Goal: Task Accomplishment & Management: Use online tool/utility

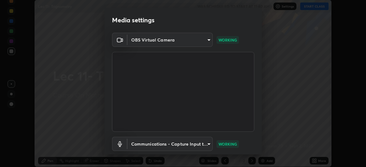
click at [178, 42] on body "Erase all Lec 11- Trignometry WAS SCHEDULED TO START AT 11:40 AM Settings START…" at bounding box center [183, 83] width 366 height 167
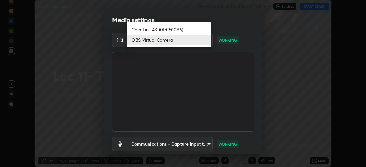
click at [153, 29] on li "Cam Link 4K (0fd9:0066)" at bounding box center [169, 29] width 85 height 10
type input "df463704efc8c3d6d82446285d3d8ad2bc58552bb9147a11c789301828a3090f"
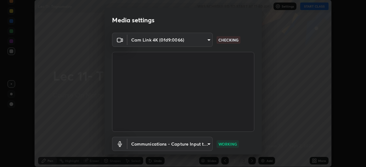
scroll to position [39, 0]
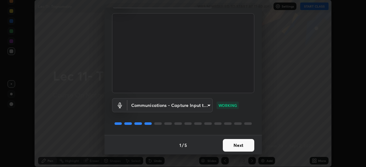
click at [241, 143] on button "Next" at bounding box center [238, 145] width 31 height 13
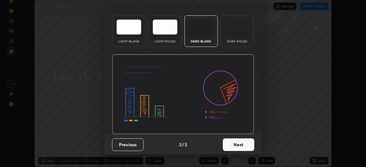
click at [242, 134] on img at bounding box center [183, 94] width 142 height 80
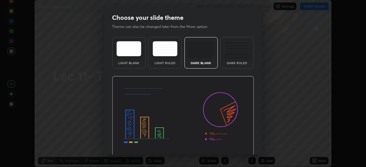
click at [244, 144] on img at bounding box center [183, 116] width 142 height 80
click at [244, 145] on img at bounding box center [183, 116] width 142 height 80
click at [245, 145] on img at bounding box center [183, 116] width 142 height 80
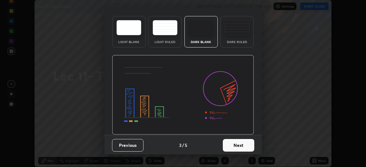
click at [240, 143] on button "Next" at bounding box center [238, 145] width 31 height 13
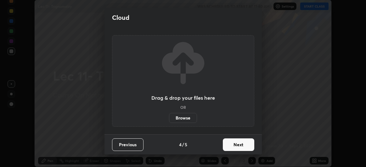
scroll to position [0, 0]
click at [242, 145] on button "Next" at bounding box center [238, 144] width 31 height 13
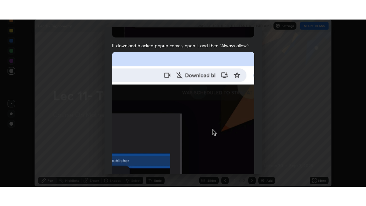
scroll to position [167, 0]
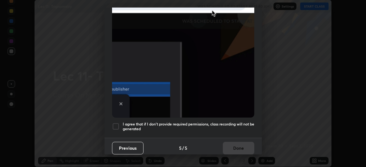
click at [230, 122] on h5 "I agree that if I don't provide required permissions, class recording will not …" at bounding box center [189, 127] width 132 height 10
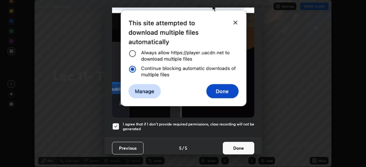
click at [239, 144] on button "Done" at bounding box center [238, 148] width 31 height 13
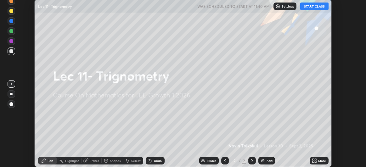
click at [311, 6] on button "START CLASS" at bounding box center [314, 7] width 28 height 8
click at [319, 160] on div "More" at bounding box center [322, 160] width 8 height 3
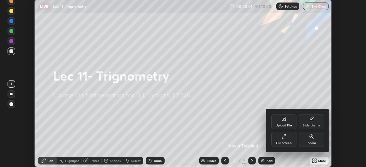
click at [288, 140] on div "Full screen" at bounding box center [283, 139] width 25 height 15
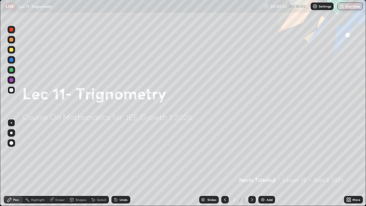
scroll to position [206, 366]
click at [267, 167] on div "Add" at bounding box center [270, 199] width 6 height 3
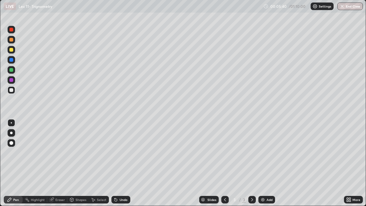
click at [264, 167] on img at bounding box center [262, 199] width 5 height 5
click at [222, 167] on icon at bounding box center [224, 199] width 5 height 5
click at [250, 167] on icon at bounding box center [252, 199] width 5 height 5
click at [119, 167] on div "Undo" at bounding box center [119, 199] width 21 height 13
click at [99, 167] on div "Select" at bounding box center [101, 199] width 9 height 3
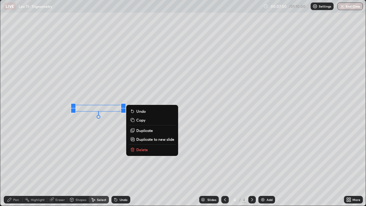
click at [144, 149] on p "Delete" at bounding box center [142, 149] width 12 height 5
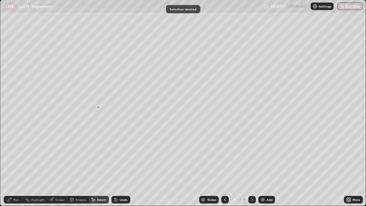
click at [102, 109] on div "0 ° Undo Copy Duplicate Duplicate to new slide Delete" at bounding box center [183, 103] width 366 height 206
click at [13, 167] on div "Pen" at bounding box center [13, 200] width 19 height 8
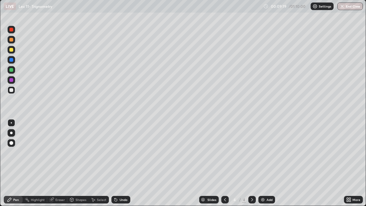
click at [263, 167] on img at bounding box center [262, 199] width 5 height 5
click at [121, 167] on div "Undo" at bounding box center [120, 200] width 19 height 8
click at [121, 167] on div "Undo" at bounding box center [124, 199] width 8 height 3
click at [120, 167] on div "Undo" at bounding box center [124, 199] width 8 height 3
click at [221, 167] on div at bounding box center [225, 200] width 8 height 8
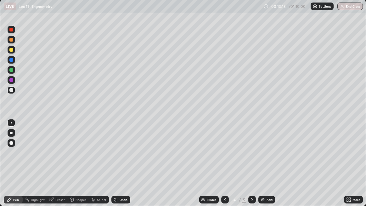
click at [267, 167] on div "Add" at bounding box center [270, 199] width 6 height 3
click at [225, 167] on icon at bounding box center [224, 199] width 5 height 5
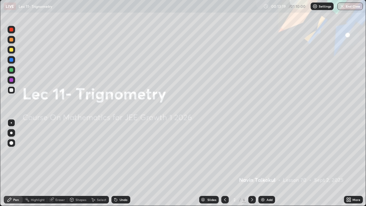
click at [248, 167] on div at bounding box center [252, 200] width 8 height 8
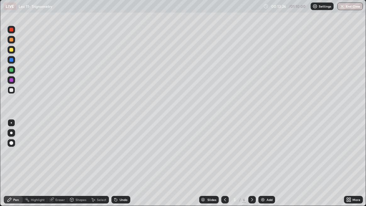
click at [252, 167] on icon at bounding box center [252, 199] width 5 height 5
click at [267, 167] on div "Add" at bounding box center [270, 199] width 6 height 3
click at [123, 167] on div "Undo" at bounding box center [124, 199] width 8 height 3
click at [124, 167] on div "Undo" at bounding box center [124, 199] width 8 height 3
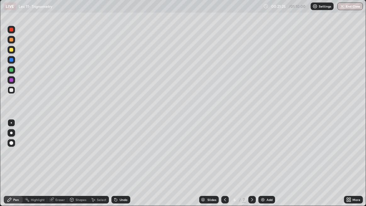
click at [123, 167] on div "Undo" at bounding box center [124, 199] width 8 height 3
click at [124, 167] on div "Undo" at bounding box center [124, 199] width 8 height 3
click at [267, 167] on div "Add" at bounding box center [270, 199] width 6 height 3
click at [225, 167] on icon at bounding box center [224, 199] width 5 height 5
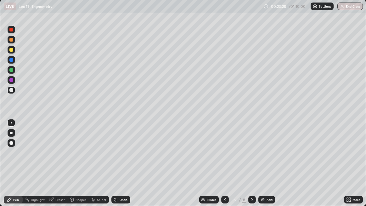
click at [252, 167] on icon at bounding box center [252, 199] width 5 height 5
click at [121, 167] on div "Undo" at bounding box center [124, 199] width 8 height 3
click at [122, 167] on div "Undo" at bounding box center [120, 200] width 19 height 8
click at [121, 167] on div "Undo" at bounding box center [124, 199] width 8 height 3
click at [226, 167] on div at bounding box center [225, 200] width 8 height 8
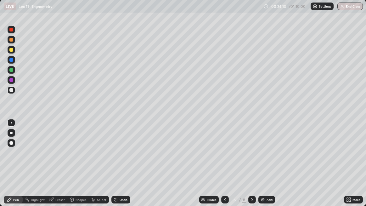
click at [251, 167] on icon at bounding box center [252, 199] width 5 height 5
click at [227, 167] on div at bounding box center [225, 200] width 8 height 8
click at [227, 167] on icon at bounding box center [224, 199] width 5 height 5
click at [251, 167] on icon at bounding box center [252, 199] width 5 height 5
click at [251, 167] on icon at bounding box center [252, 199] width 2 height 3
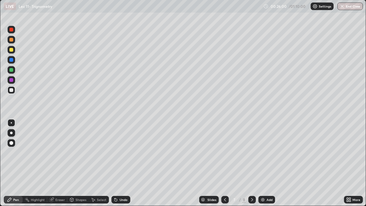
click at [121, 167] on div "Undo" at bounding box center [124, 199] width 8 height 3
click at [122, 167] on div "Undo" at bounding box center [124, 199] width 8 height 3
click at [123, 167] on div "Undo" at bounding box center [124, 199] width 8 height 3
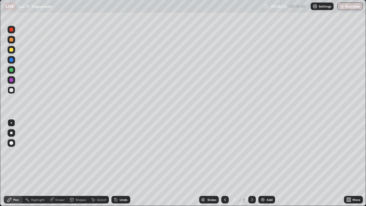
click at [123, 167] on div "Undo" at bounding box center [124, 199] width 8 height 3
click at [52, 167] on icon at bounding box center [51, 198] width 3 height 3
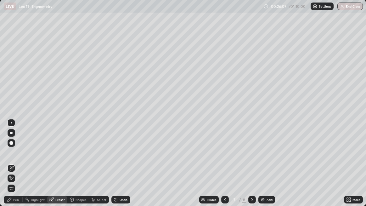
click at [18, 167] on div "Pen" at bounding box center [16, 199] width 6 height 3
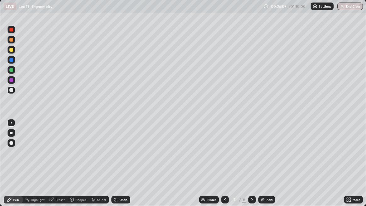
click at [18, 167] on div "Pen" at bounding box center [16, 199] width 6 height 3
click at [11, 30] on div at bounding box center [11, 30] width 4 height 4
click at [225, 167] on icon at bounding box center [224, 199] width 5 height 5
click at [251, 167] on icon at bounding box center [252, 199] width 5 height 5
click at [222, 167] on icon at bounding box center [224, 199] width 5 height 5
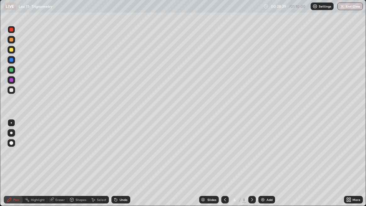
click at [250, 167] on icon at bounding box center [252, 199] width 5 height 5
click at [123, 167] on div "Undo" at bounding box center [124, 199] width 8 height 3
click at [267, 167] on div "Add" at bounding box center [270, 199] width 6 height 3
click at [12, 90] on div at bounding box center [11, 90] width 4 height 4
click at [12, 70] on div at bounding box center [11, 70] width 4 height 4
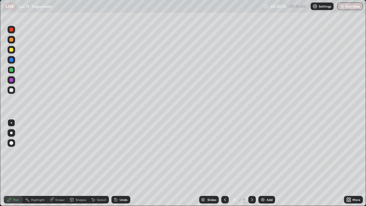
click at [265, 167] on div "Add" at bounding box center [266, 200] width 17 height 8
click at [224, 167] on icon at bounding box center [224, 199] width 5 height 5
click at [249, 167] on div at bounding box center [253, 200] width 8 height 8
click at [251, 167] on icon at bounding box center [252, 199] width 5 height 5
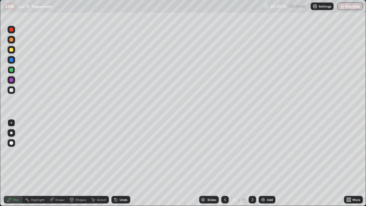
click at [12, 79] on div at bounding box center [11, 80] width 4 height 4
click at [10, 61] on div at bounding box center [11, 60] width 4 height 4
click at [223, 167] on icon at bounding box center [224, 199] width 5 height 5
click at [225, 167] on icon at bounding box center [224, 199] width 5 height 5
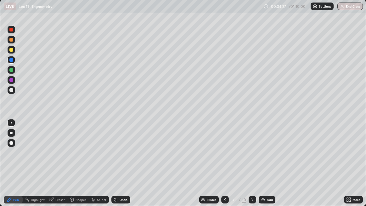
click at [228, 167] on div at bounding box center [225, 200] width 8 height 8
click at [252, 167] on icon at bounding box center [252, 199] width 5 height 5
click at [225, 167] on icon at bounding box center [225, 199] width 2 height 3
click at [251, 167] on icon at bounding box center [252, 199] width 5 height 5
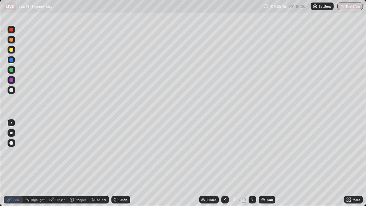
click at [225, 167] on icon at bounding box center [224, 199] width 5 height 5
click at [249, 167] on div at bounding box center [253, 200] width 8 height 8
click at [225, 167] on icon at bounding box center [224, 199] width 5 height 5
click at [251, 167] on icon at bounding box center [252, 199] width 5 height 5
click at [250, 167] on icon at bounding box center [252, 199] width 5 height 5
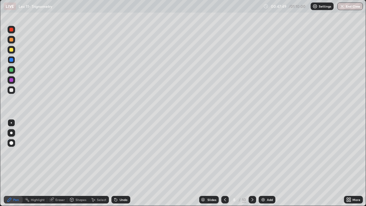
click at [224, 167] on icon at bounding box center [224, 199] width 5 height 5
click at [251, 167] on icon at bounding box center [252, 199] width 2 height 3
click at [251, 167] on icon at bounding box center [252, 199] width 5 height 5
click at [263, 167] on img at bounding box center [263, 199] width 5 height 5
click at [12, 90] on div at bounding box center [11, 90] width 4 height 4
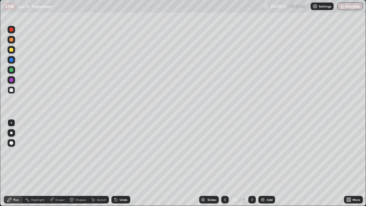
click at [269, 167] on div "Add" at bounding box center [270, 199] width 6 height 3
click at [122, 167] on div "Undo" at bounding box center [124, 199] width 8 height 3
click at [121, 167] on div "Undo" at bounding box center [124, 199] width 8 height 3
click at [244, 12] on div "LIVE Lec 11- Trignometry" at bounding box center [132, 6] width 257 height 13
click at [352, 8] on button "End Class" at bounding box center [350, 7] width 25 height 8
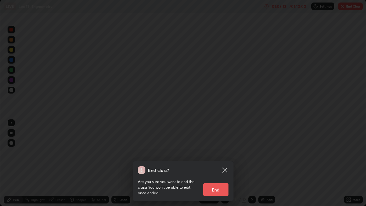
click at [220, 167] on button "End" at bounding box center [215, 189] width 25 height 13
